Goal: Information Seeking & Learning: Find specific fact

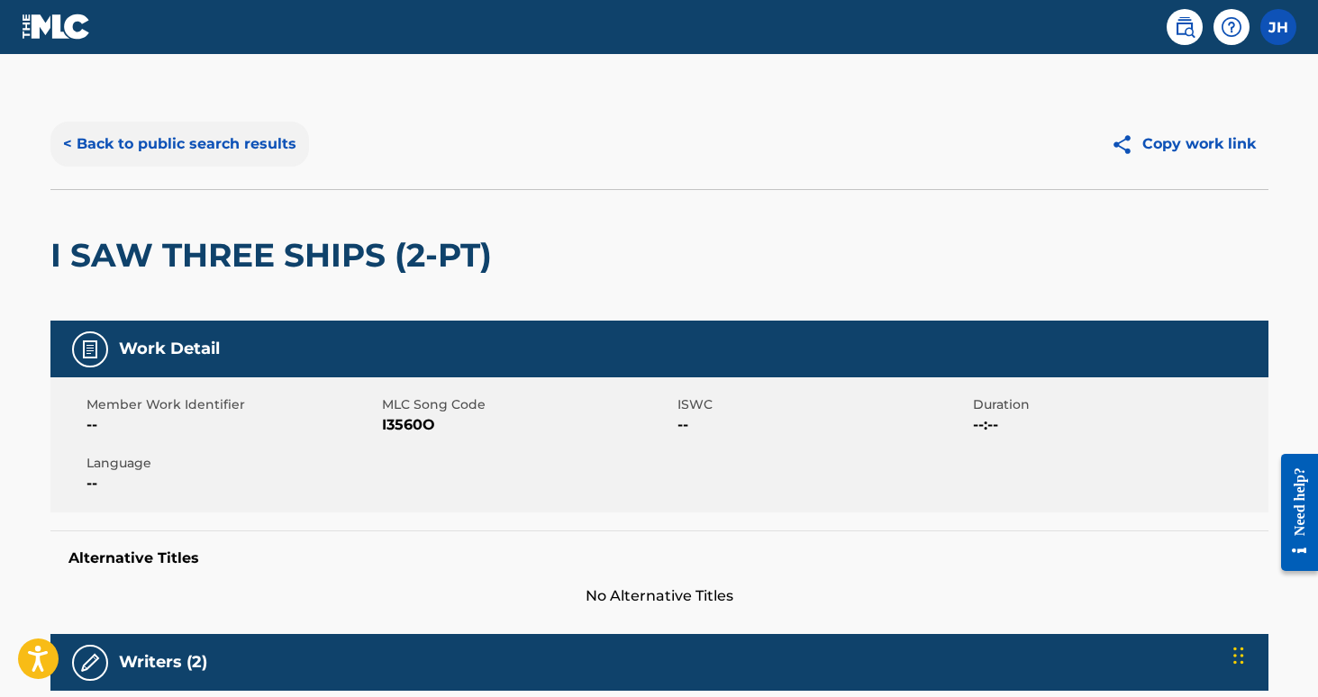
click at [132, 130] on button "< Back to public search results" at bounding box center [179, 144] width 259 height 45
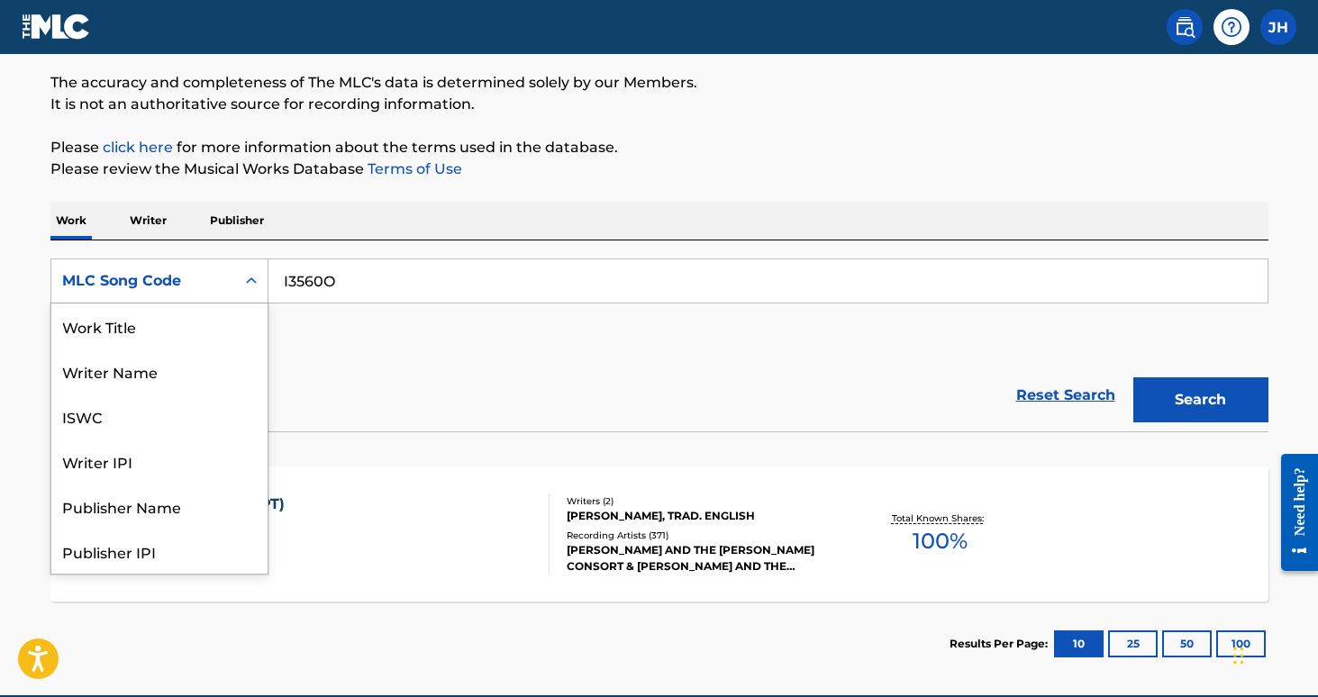
scroll to position [90, 0]
click at [244, 287] on icon "Search Form" at bounding box center [251, 281] width 18 height 18
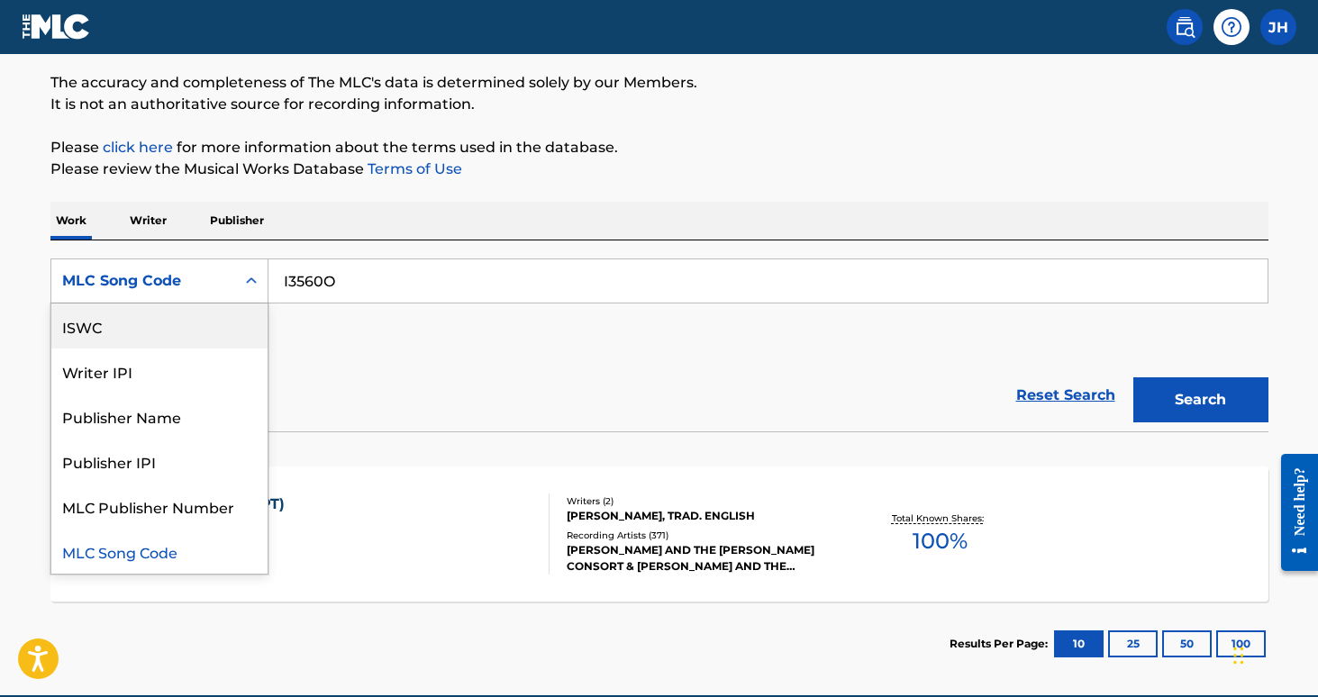
scroll to position [0, 0]
click at [232, 311] on div "Work Title" at bounding box center [159, 326] width 216 height 45
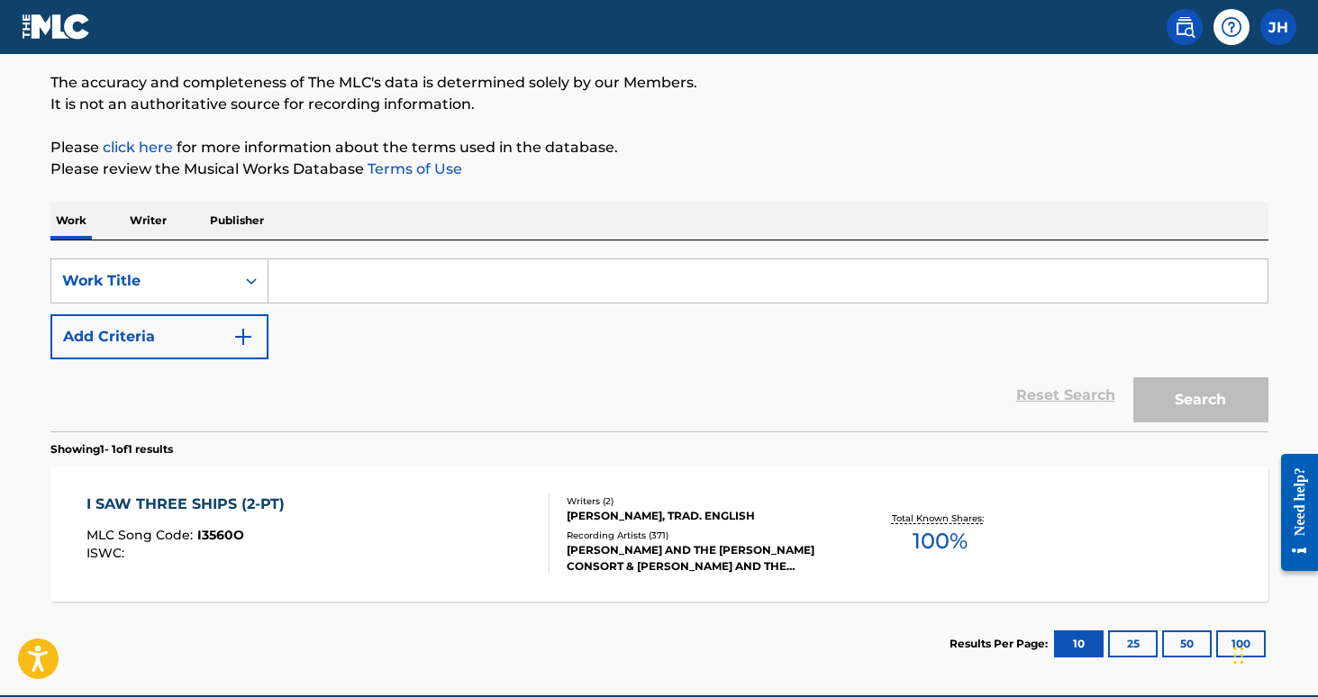
click at [299, 296] on input "Search Form" at bounding box center [767, 280] width 999 height 43
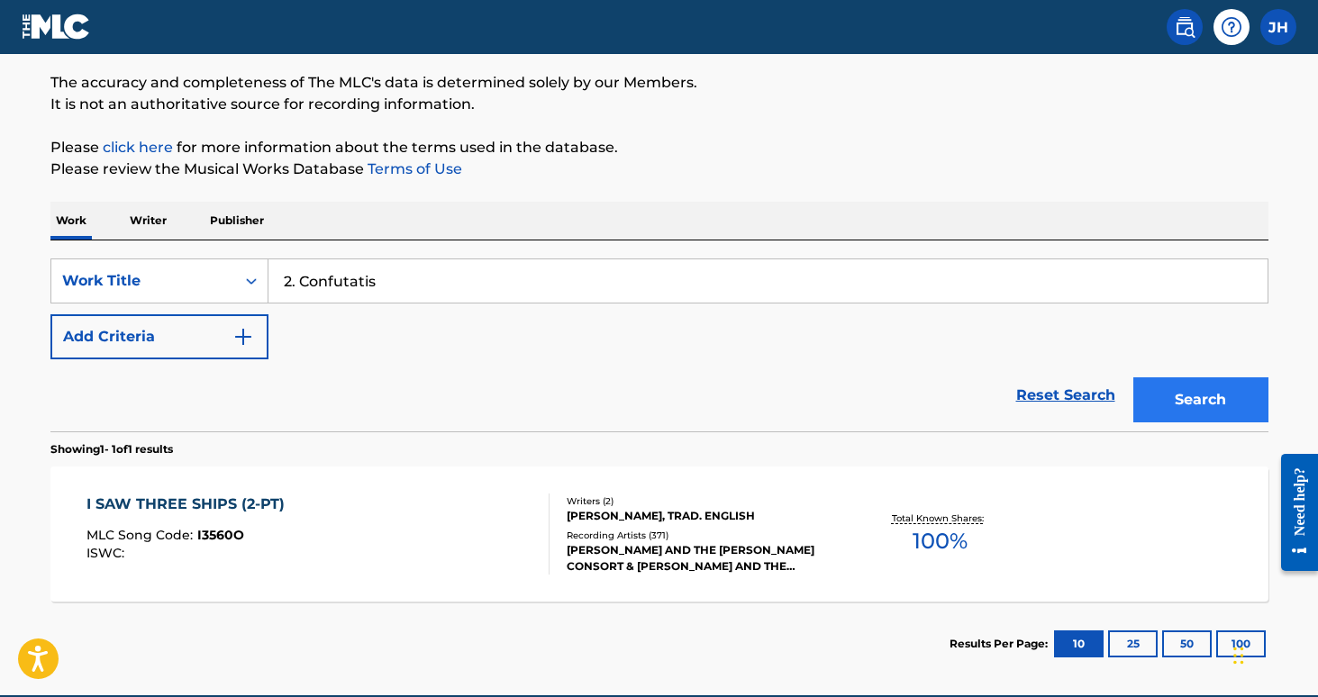
type input "2. Confutatis"
click at [1173, 408] on button "Search" at bounding box center [1200, 399] width 135 height 45
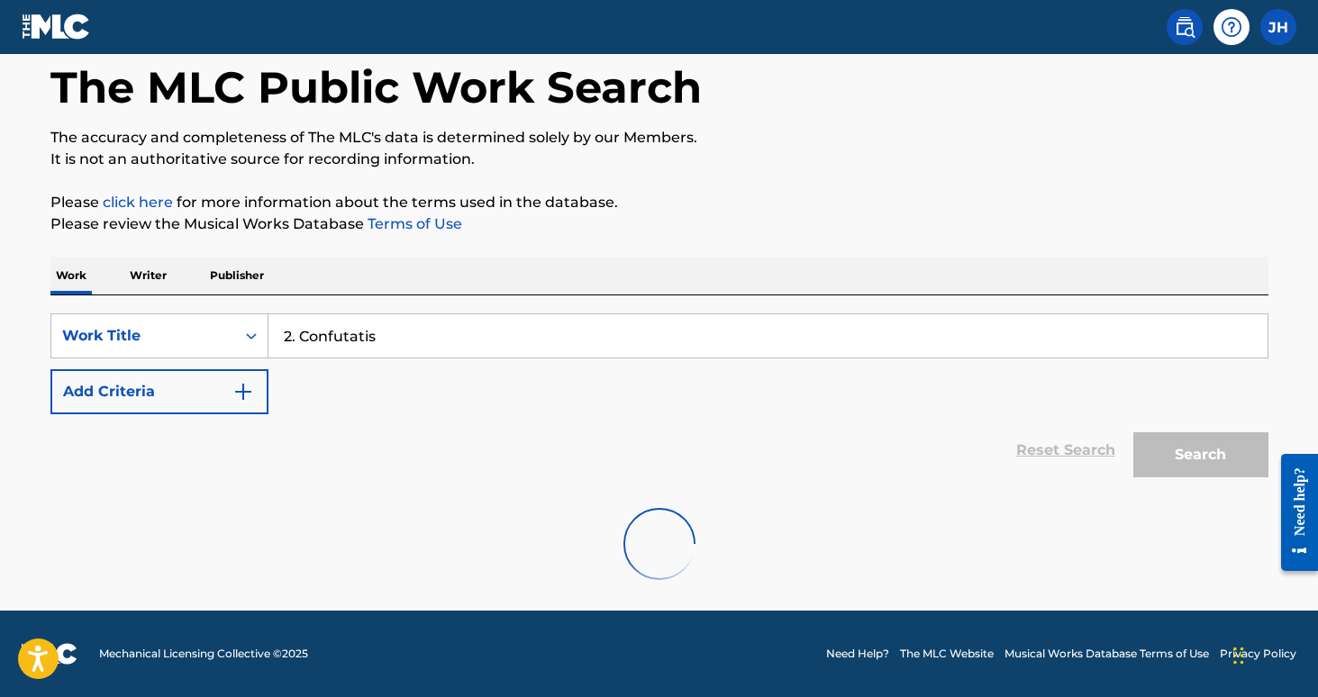
scroll to position [87, 0]
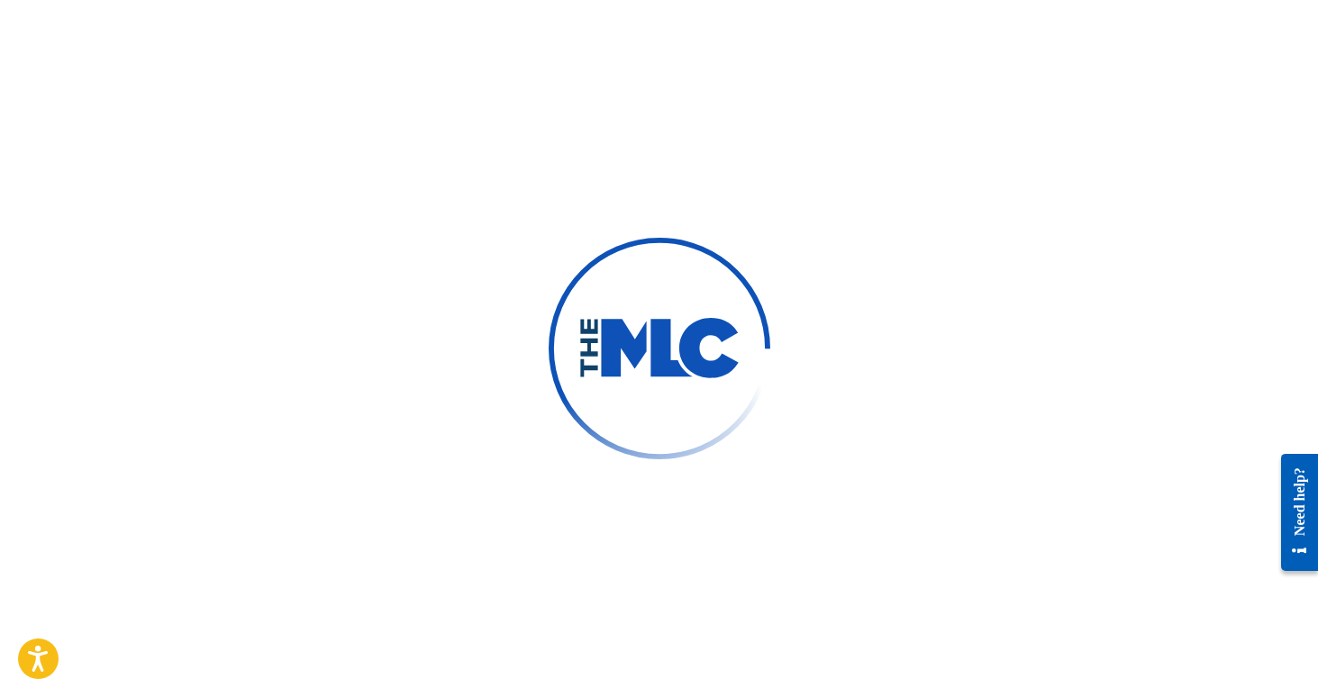
scroll to position [103, 0]
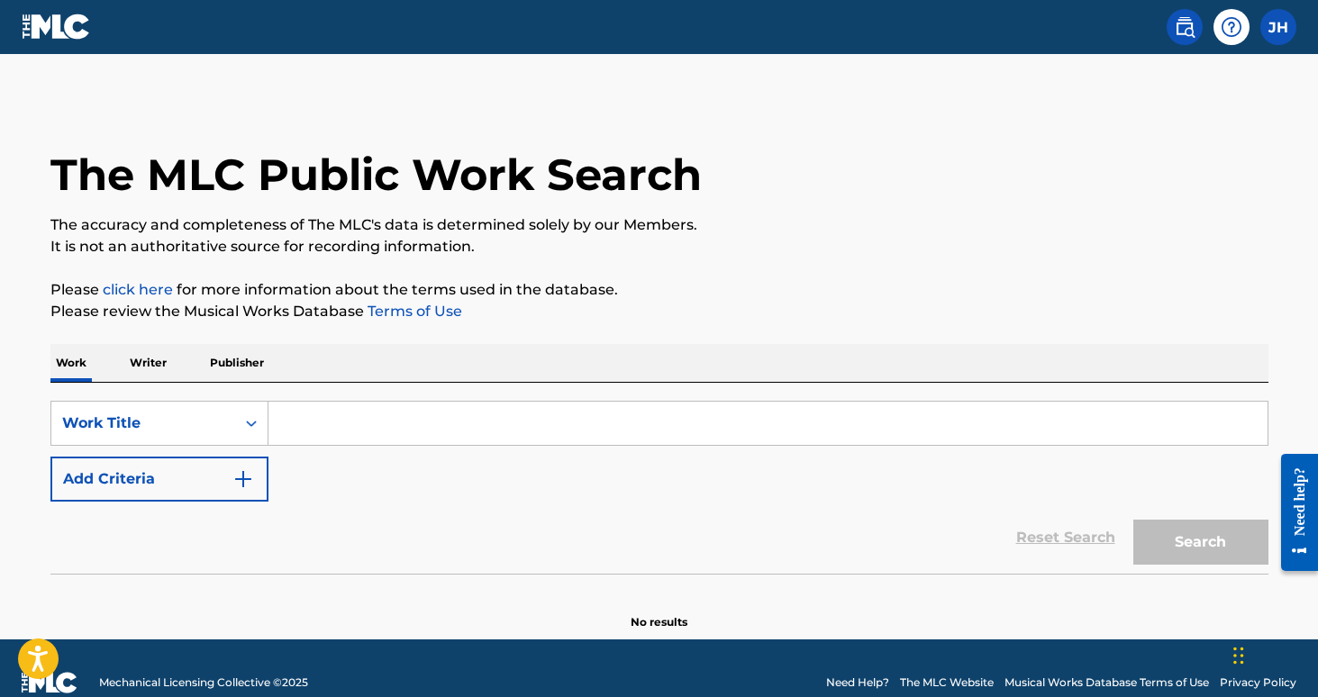
click at [332, 434] on input "Search Form" at bounding box center [767, 423] width 999 height 43
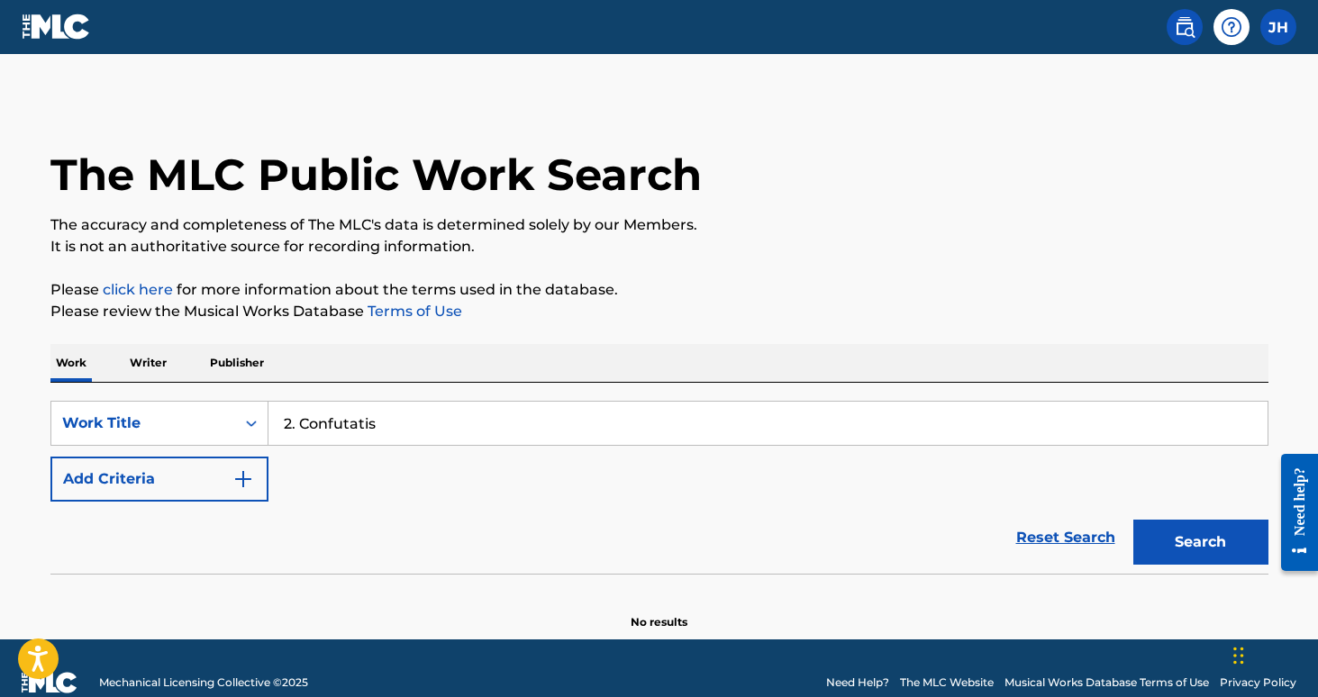
type input "2. Confutatis"
click at [1200, 542] on button "Search" at bounding box center [1200, 542] width 135 height 45
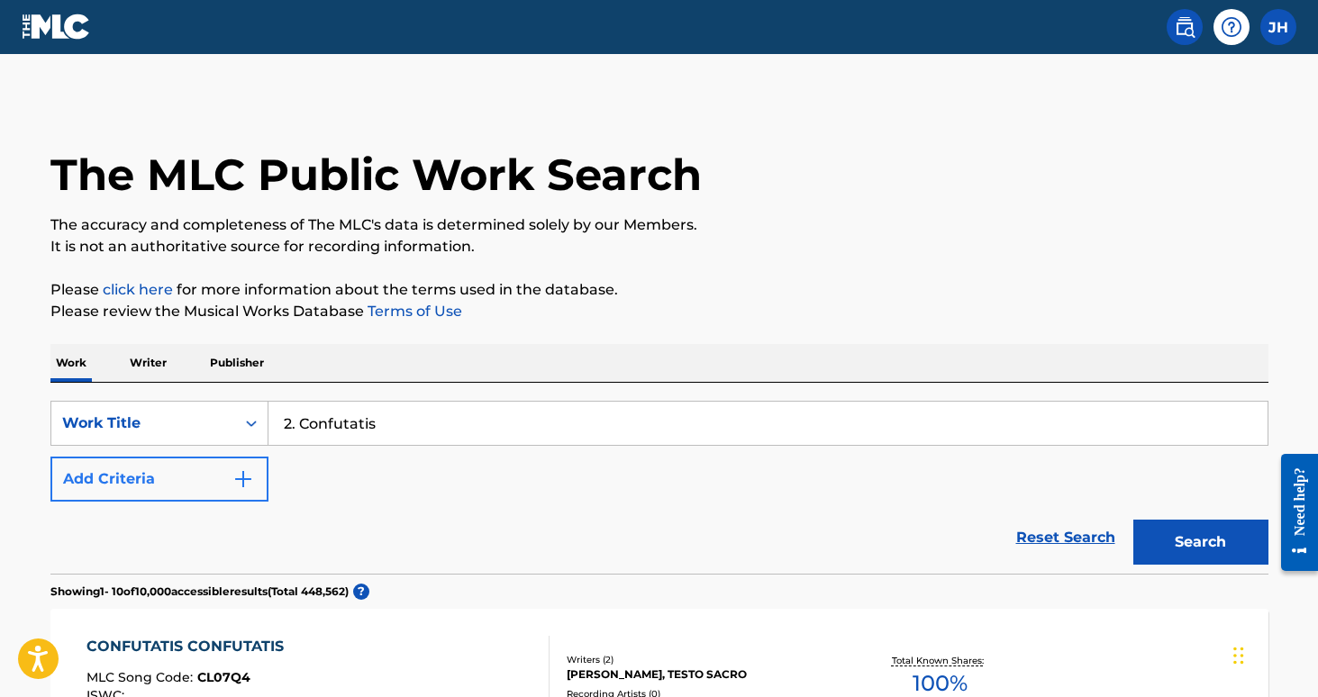
click at [250, 487] on img "Search Form" at bounding box center [243, 479] width 22 height 22
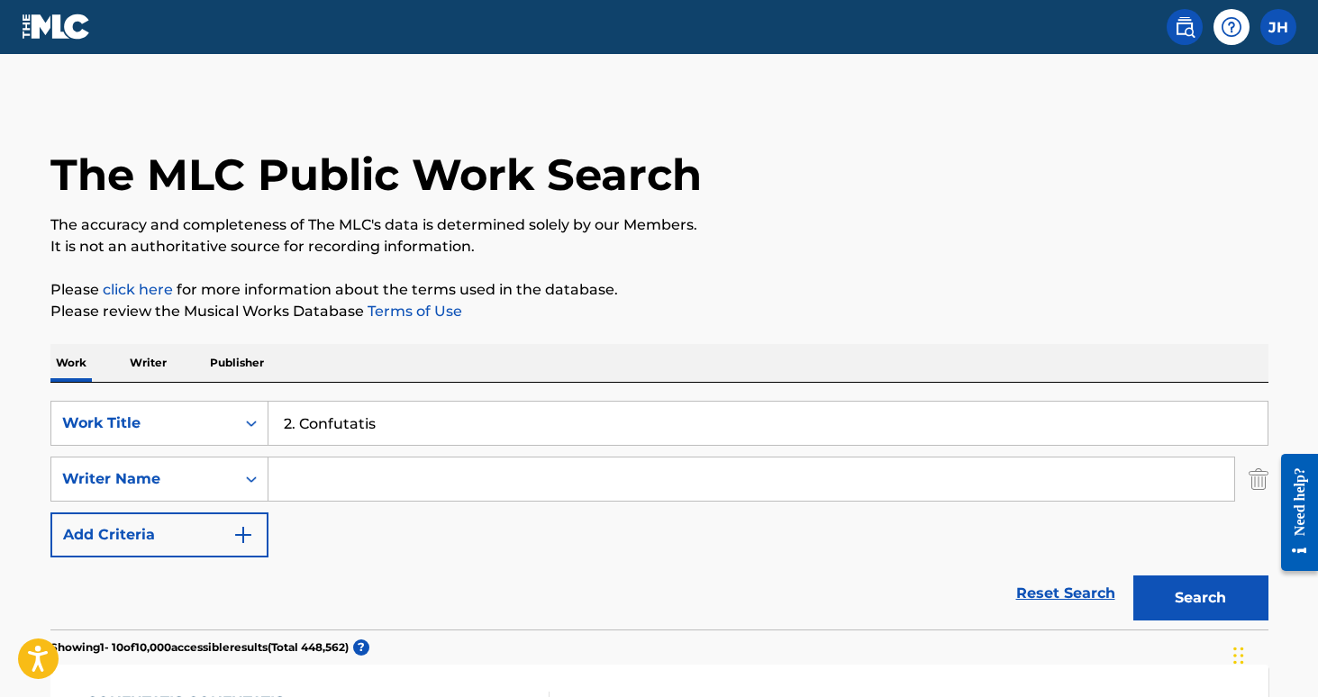
click at [317, 469] on input "Search Form" at bounding box center [751, 479] width 966 height 43
click at [1200, 598] on button "Search" at bounding box center [1200, 598] width 135 height 45
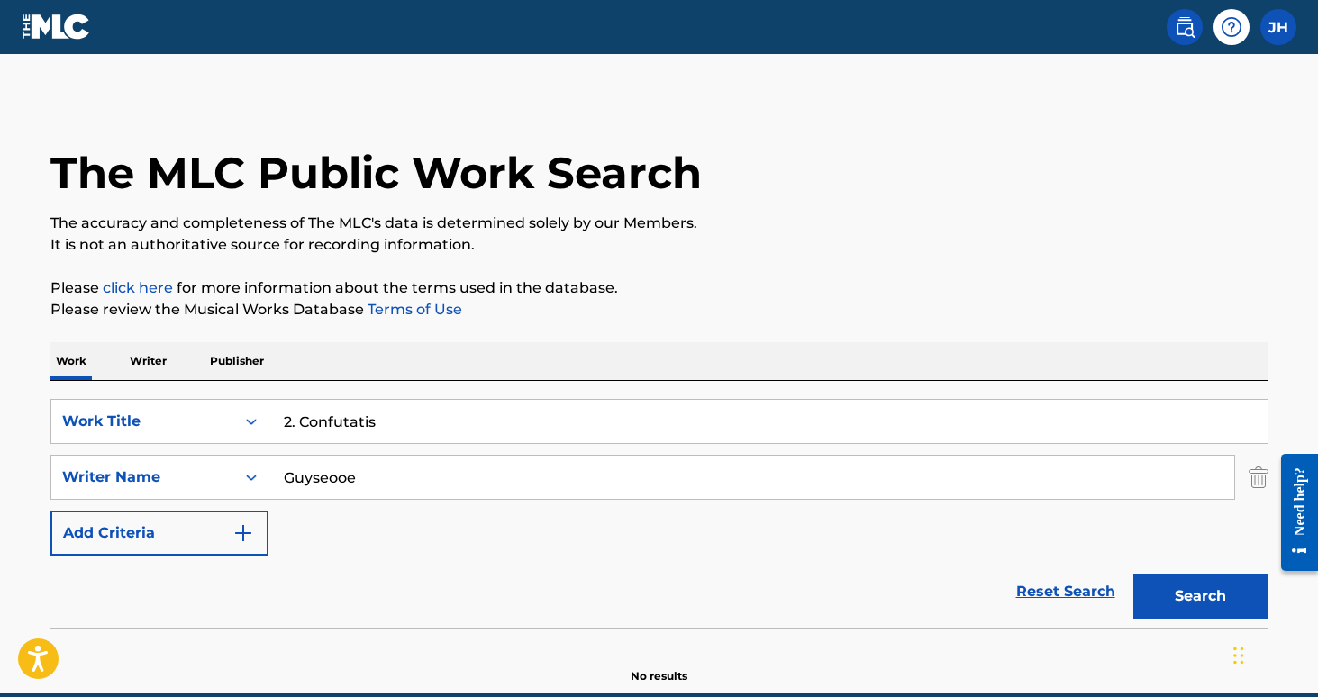
scroll to position [5, 0]
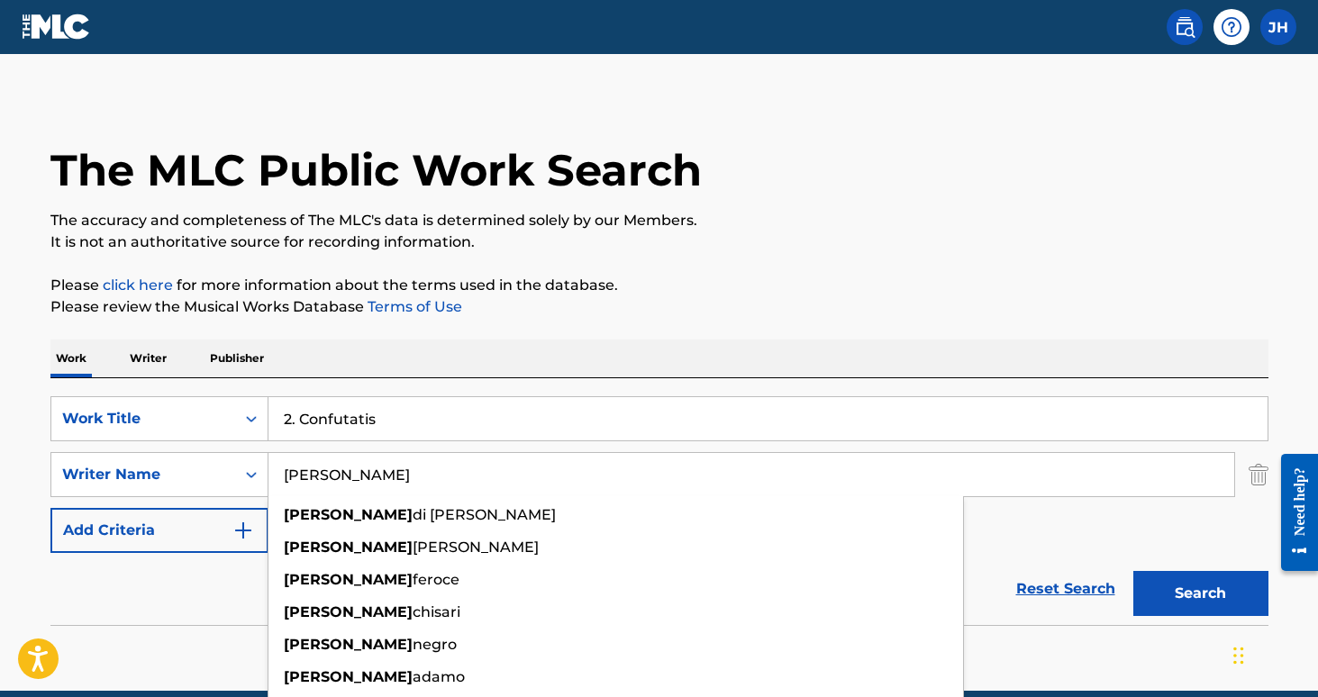
click at [1200, 594] on button "Search" at bounding box center [1200, 593] width 135 height 45
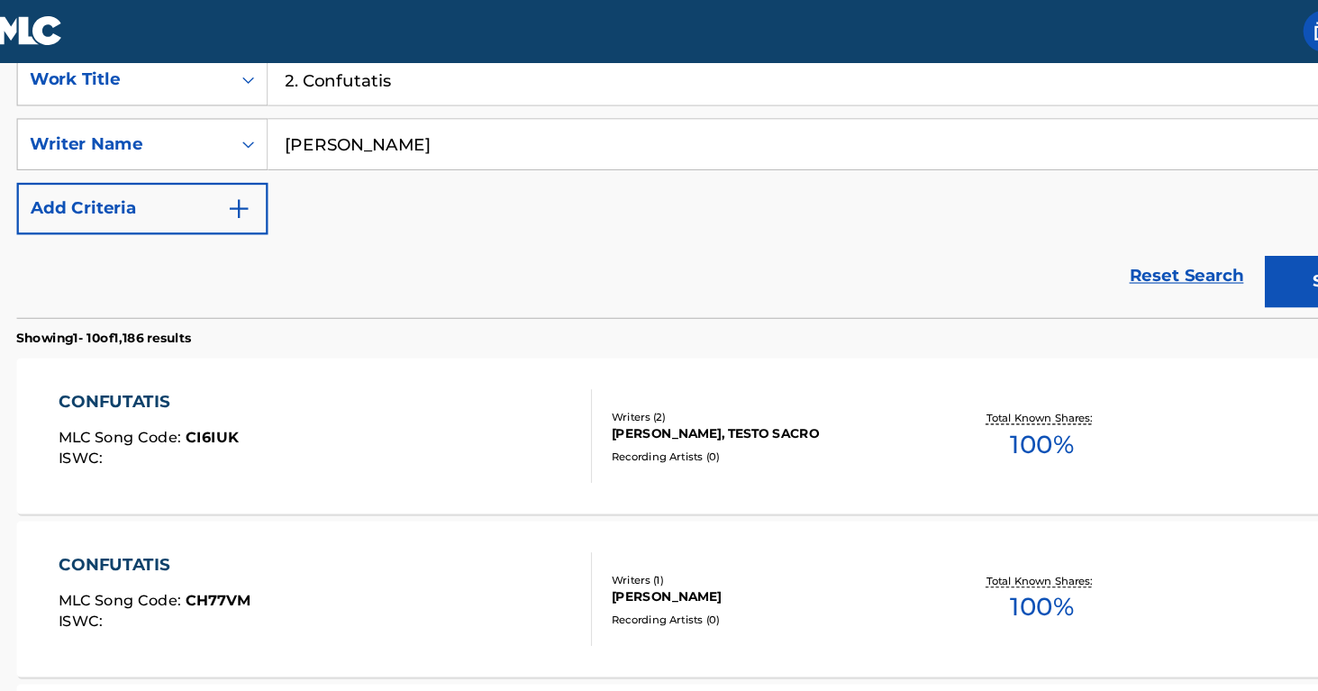
scroll to position [298, 0]
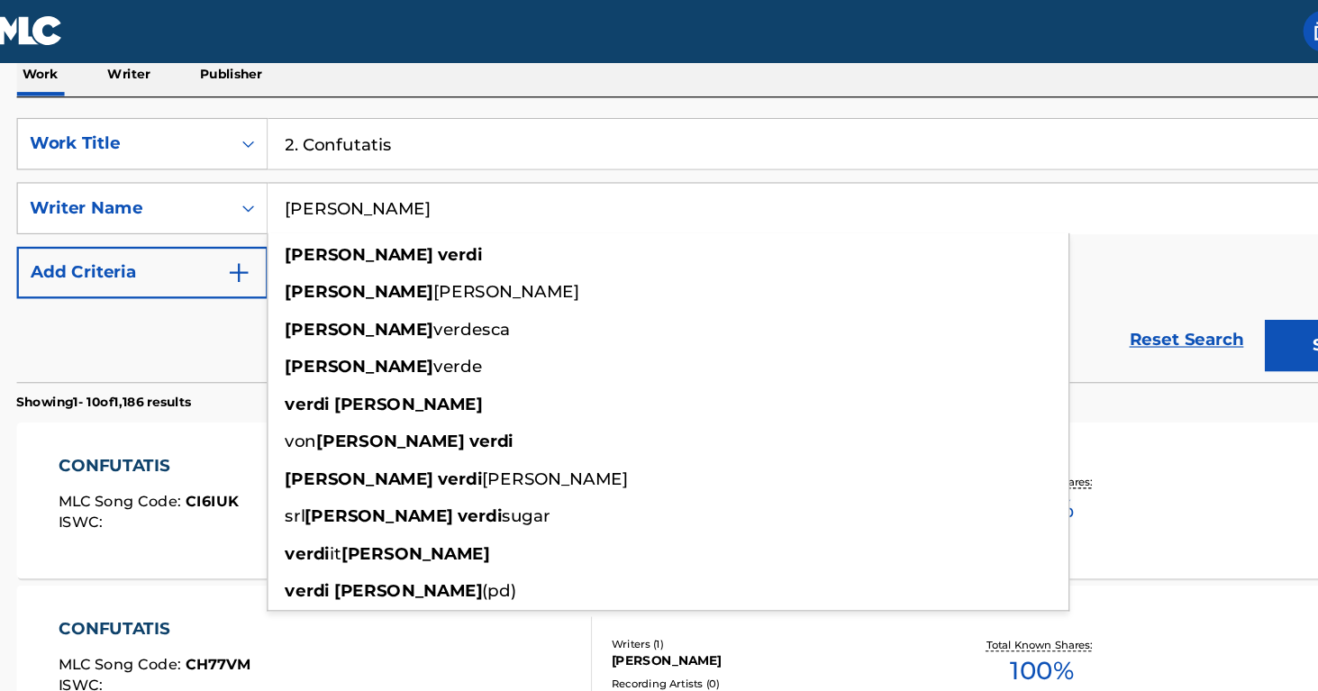
type input "[PERSON_NAME]"
click at [1164, 299] on button "Search" at bounding box center [1200, 299] width 135 height 45
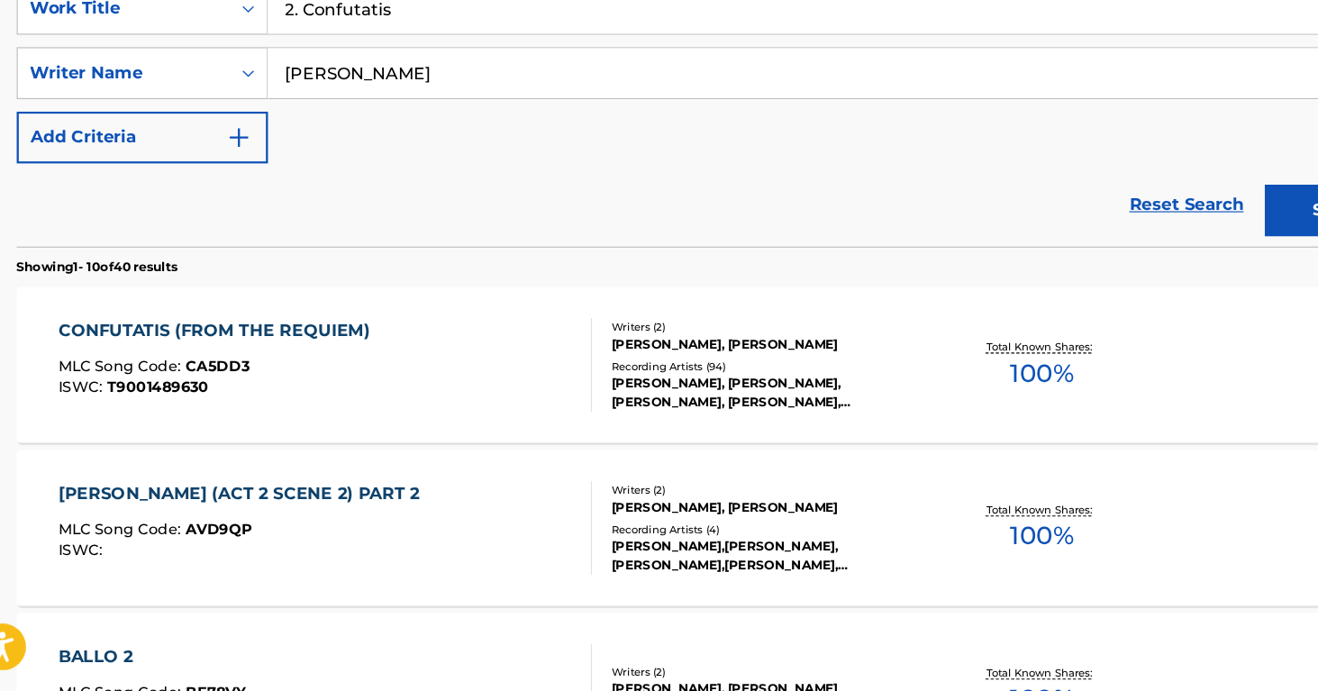
scroll to position [214, 0]
